Goal: Register for event/course

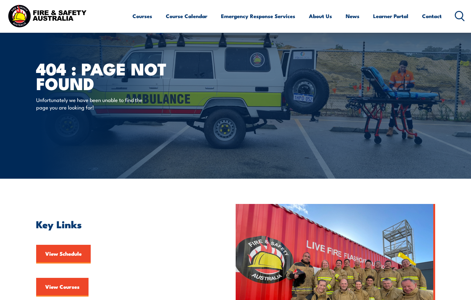
scroll to position [125, 0]
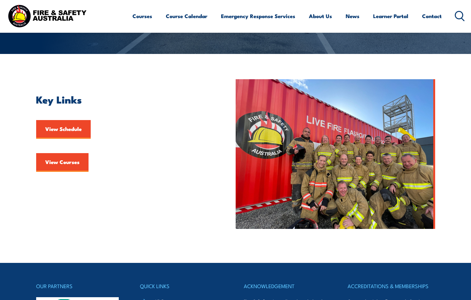
click at [69, 165] on link "View Courses" at bounding box center [62, 162] width 52 height 19
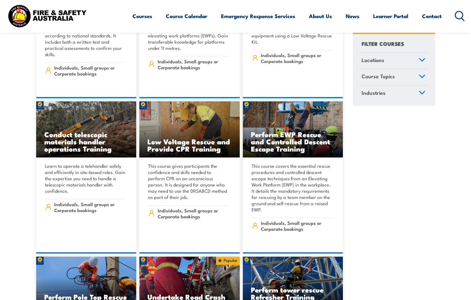
scroll to position [5177, 0]
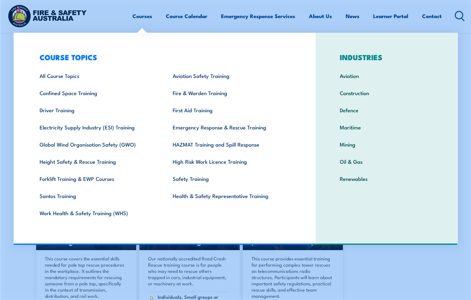
click at [145, 17] on link "Courses" at bounding box center [143, 16] width 20 height 17
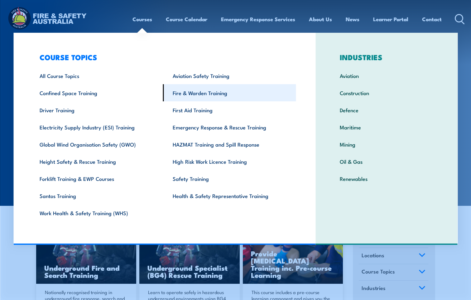
click at [210, 91] on link "Fire & Warden Training" at bounding box center [229, 92] width 133 height 17
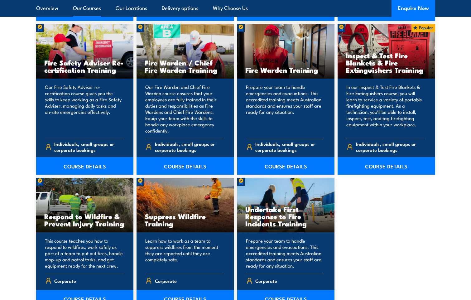
scroll to position [811, 0]
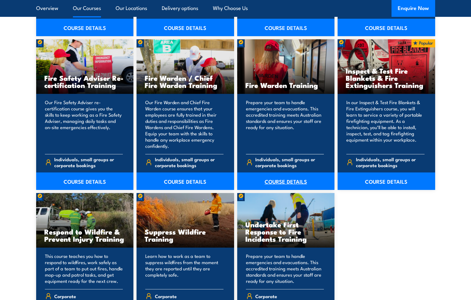
click at [294, 182] on link "COURSE DETAILS" at bounding box center [286, 180] width 98 height 17
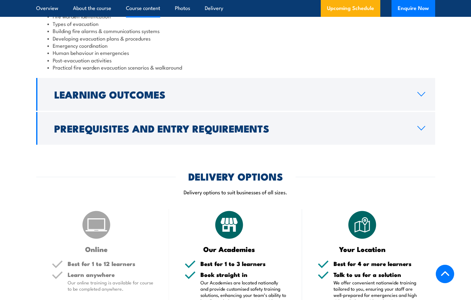
scroll to position [748, 0]
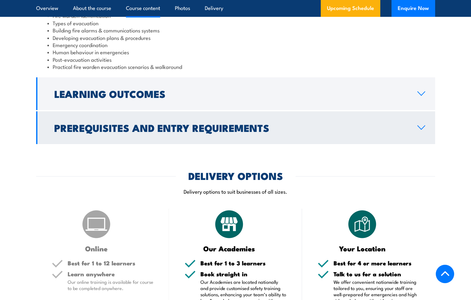
click at [323, 128] on h2 "Prerequisites and Entry Requirements" at bounding box center [230, 127] width 353 height 9
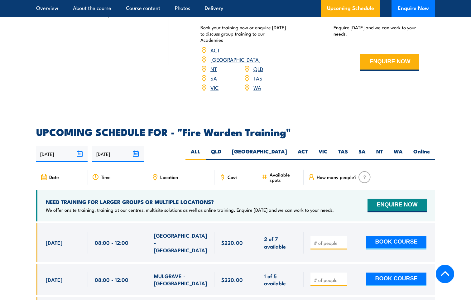
scroll to position [962, 0]
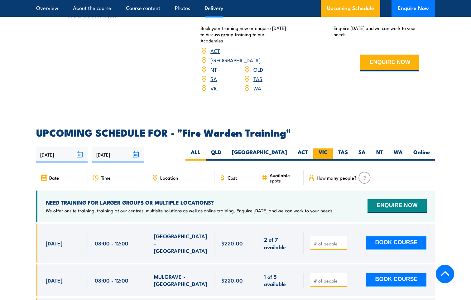
click at [331, 148] on label "VIC" at bounding box center [323, 154] width 20 height 12
click at [331, 148] on input "VIC" at bounding box center [330, 150] width 4 height 4
radio input "true"
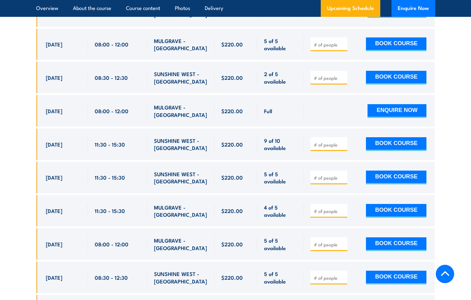
scroll to position [1503, 0]
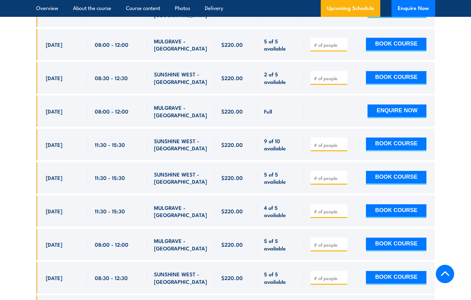
click at [318, 142] on input "number" at bounding box center [329, 145] width 31 height 6
click at [186, 137] on span "SUNSHINE WEST - [GEOGRAPHIC_DATA]" at bounding box center [181, 144] width 54 height 15
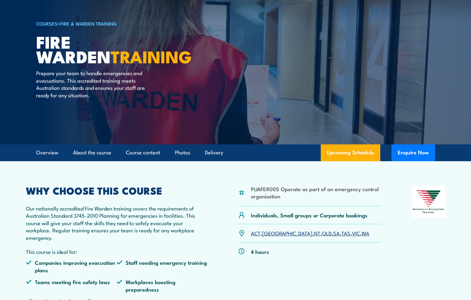
scroll to position [0, 0]
